Goal: Transaction & Acquisition: Register for event/course

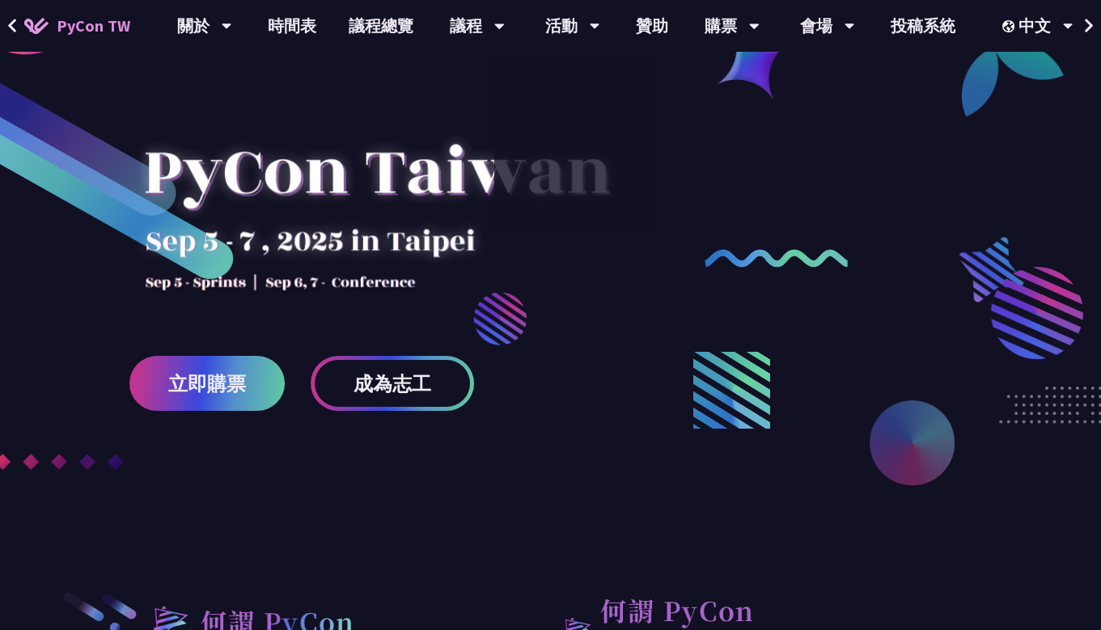
scroll to position [101, 0]
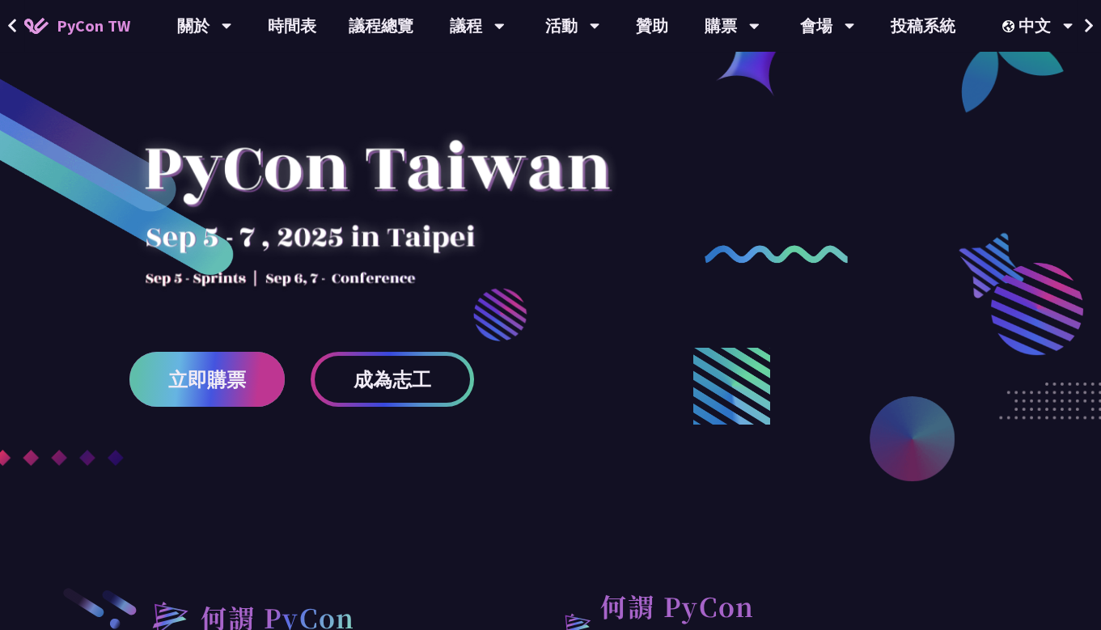
click at [190, 399] on link "立即購票" at bounding box center [206, 379] width 155 height 55
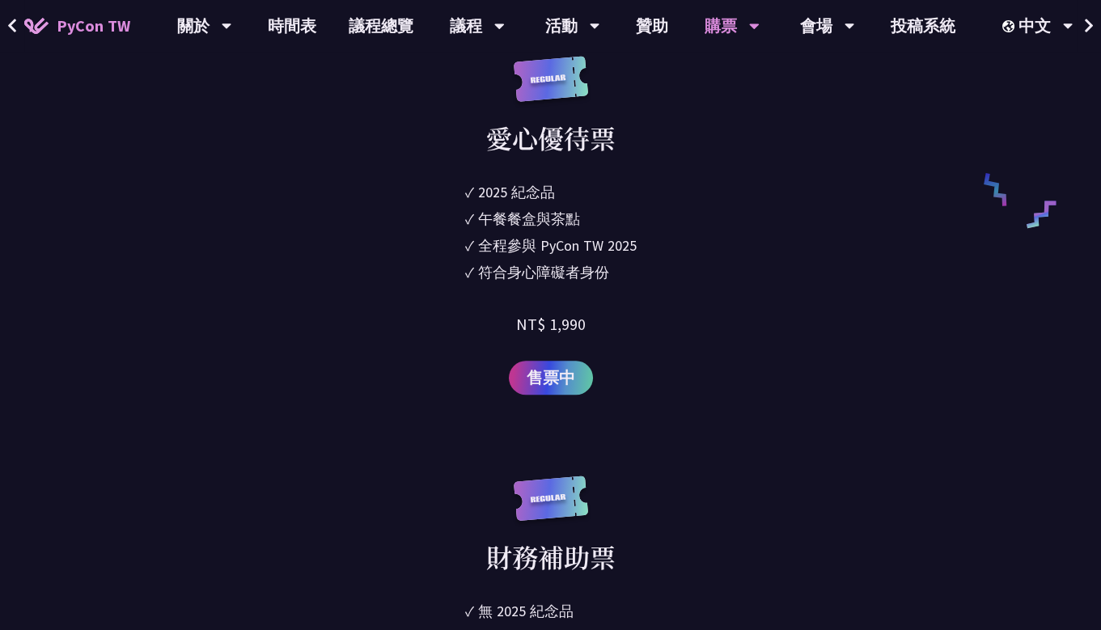
scroll to position [2636, 0]
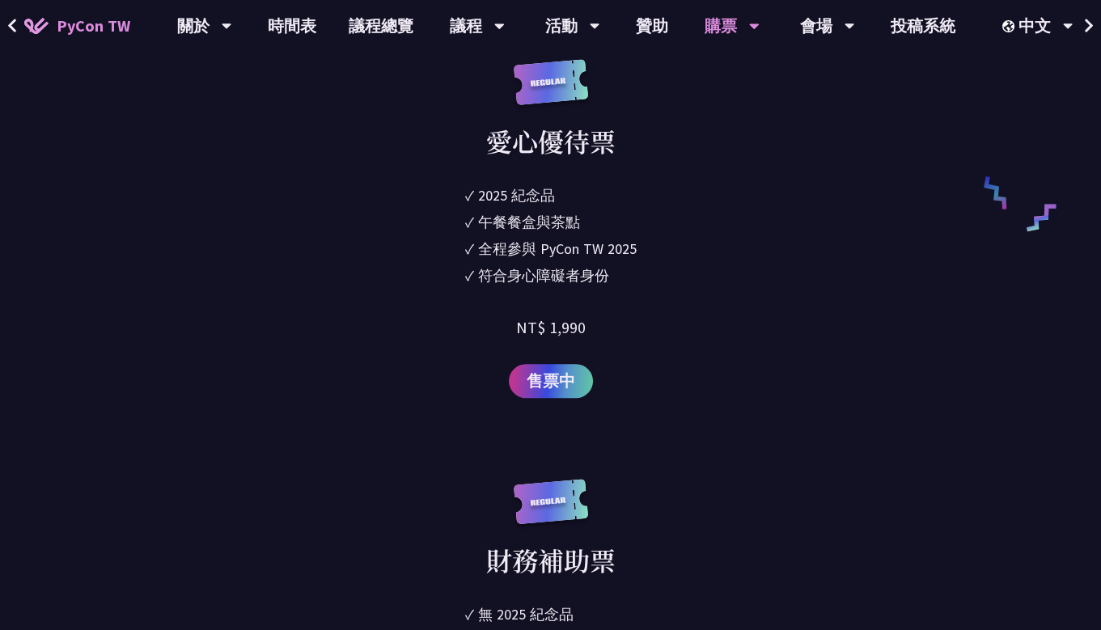
drag, startPoint x: 485, startPoint y: 208, endPoint x: 632, endPoint y: 295, distance: 171.2
click at [632, 295] on div "愛心優待票 ✓ 2025 [PERSON_NAME]✓ 午餐餐盒與茶點 ✓ 全程參與 PyCon TW 2025 ✓ 符合身心障礙者身份 NT$ 1,990 …" at bounding box center [550, 228] width 577 height 339
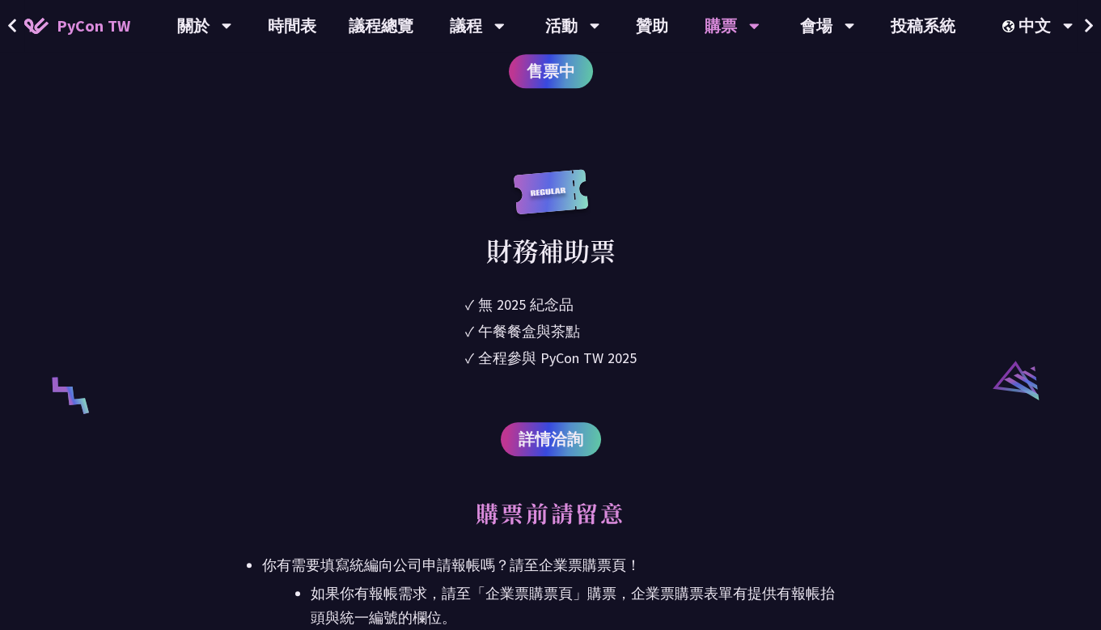
scroll to position [2950, 0]
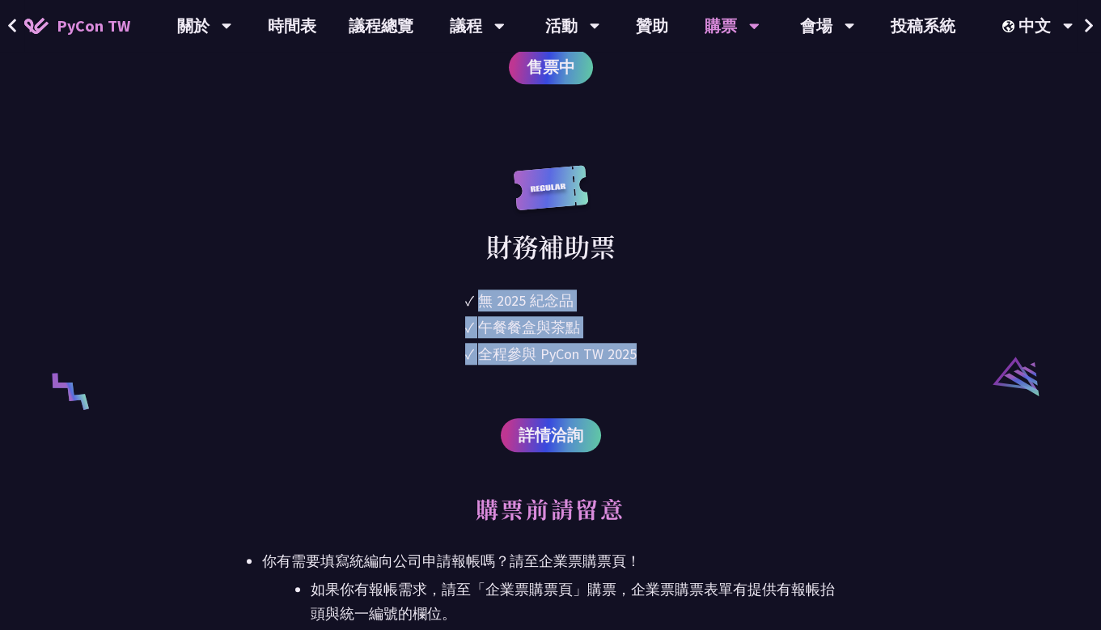
drag, startPoint x: 483, startPoint y: 304, endPoint x: 674, endPoint y: 372, distance: 202.7
click at [674, 372] on div "財務補助票 ✓ 無 2025 [PERSON_NAME]✓ 午餐餐盒與茶點 ✓ 全程參與 PyCon TW 2025 詳情洽詢" at bounding box center [550, 309] width 577 height 288
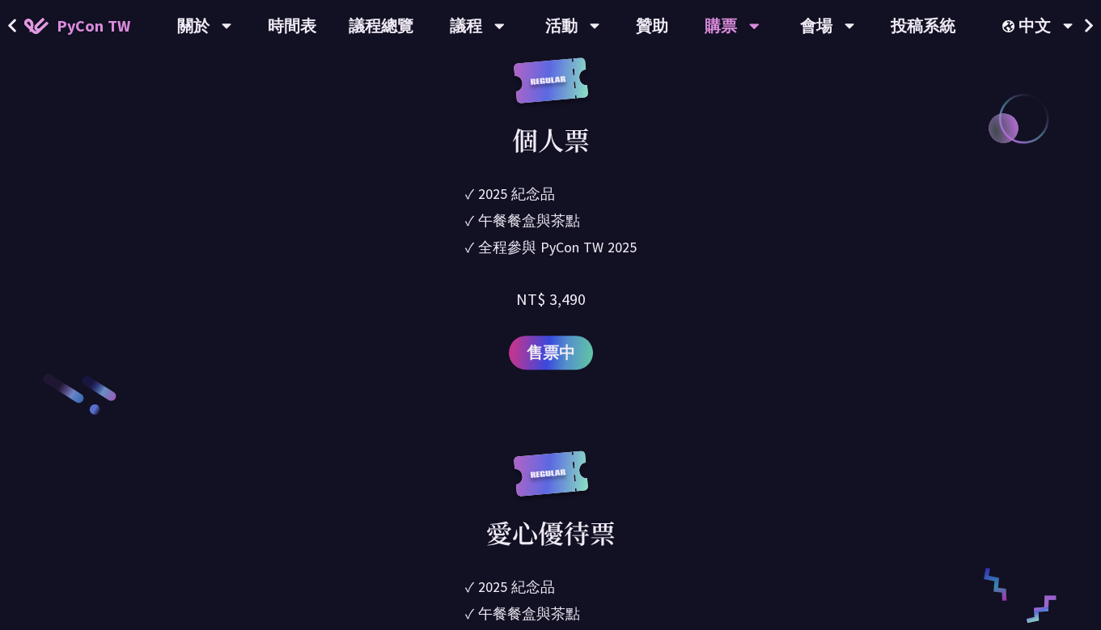
scroll to position [2247, 0]
